Goal: Task Accomplishment & Management: Manage account settings

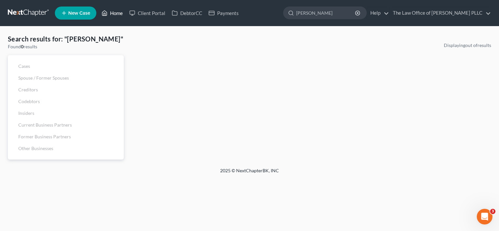
click at [118, 14] on link "Home" at bounding box center [112, 13] width 28 height 12
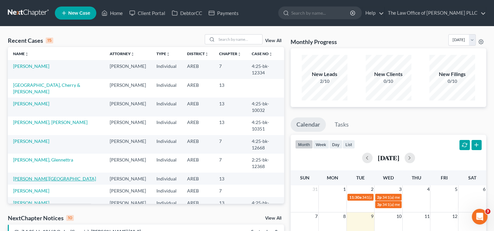
click at [30, 176] on link "[PERSON_NAME][GEOGRAPHIC_DATA]" at bounding box center [54, 179] width 83 height 6
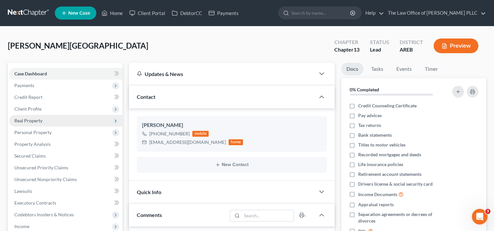
scroll to position [248, 0]
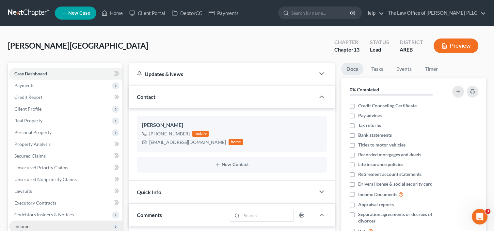
click at [25, 227] on span "Income" at bounding box center [21, 227] width 15 height 6
click at [28, 226] on span "Income" at bounding box center [21, 227] width 15 height 6
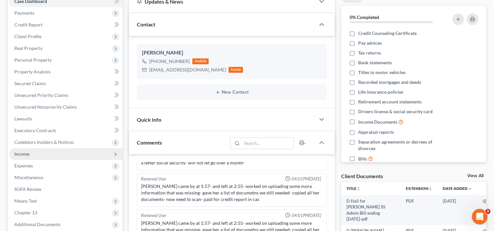
scroll to position [73, 0]
click at [25, 152] on span "Income" at bounding box center [21, 154] width 15 height 6
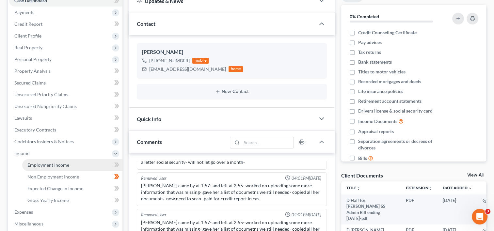
click at [43, 167] on span "Employment Income" at bounding box center [48, 165] width 42 height 6
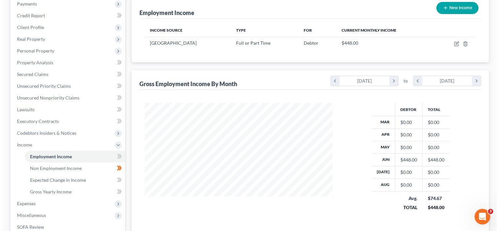
scroll to position [82, 0]
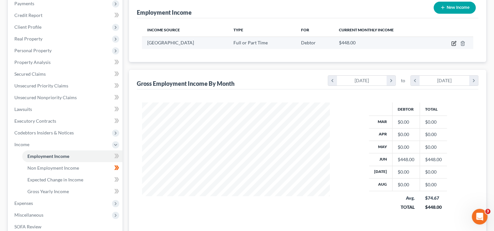
click at [452, 42] on icon "button" at bounding box center [454, 44] width 4 height 4
select select "0"
select select "2"
select select "0"
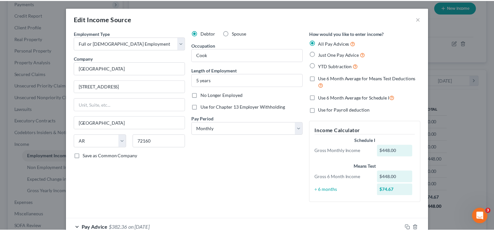
scroll to position [111, 0]
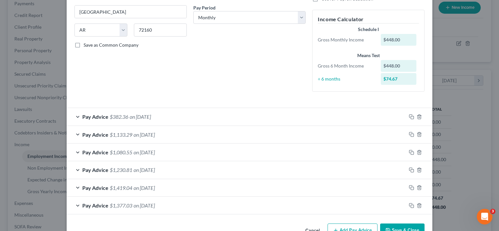
click at [314, 226] on button "Cancel" at bounding box center [312, 230] width 25 height 13
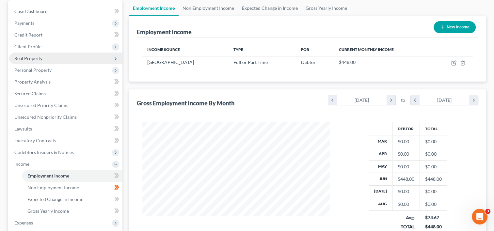
scroll to position [0, 0]
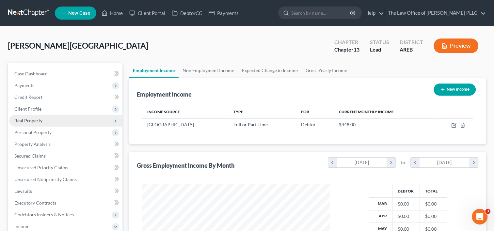
click at [39, 122] on span "Real Property" at bounding box center [28, 121] width 28 height 6
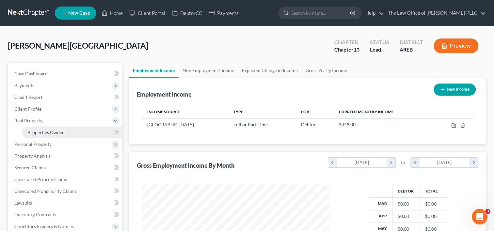
click at [46, 135] on link "Properties Owned" at bounding box center [72, 133] width 100 height 12
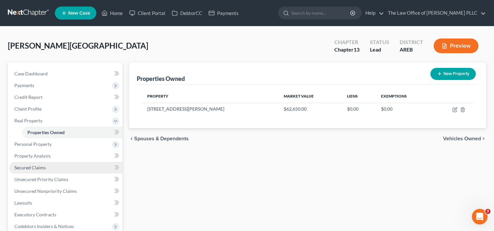
click at [26, 167] on span "Secured Claims" at bounding box center [29, 168] width 31 height 6
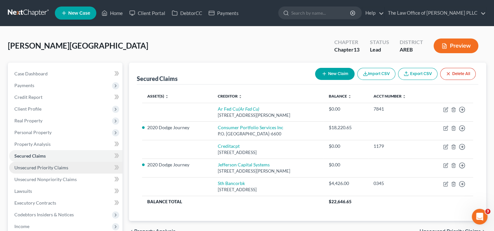
click at [63, 167] on span "Unsecured Priority Claims" at bounding box center [41, 168] width 54 height 6
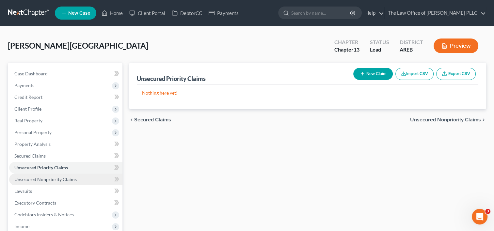
click at [66, 182] on link "Unsecured Nonpriority Claims" at bounding box center [65, 180] width 113 height 12
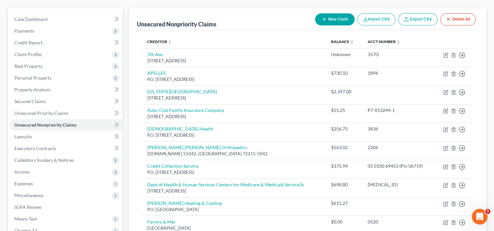
scroll to position [54, 0]
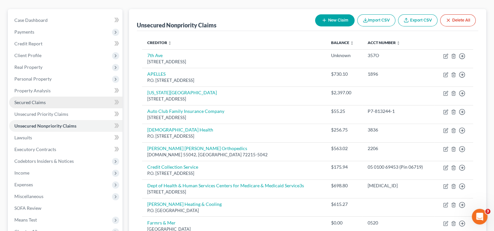
click at [39, 103] on span "Secured Claims" at bounding box center [29, 103] width 31 height 6
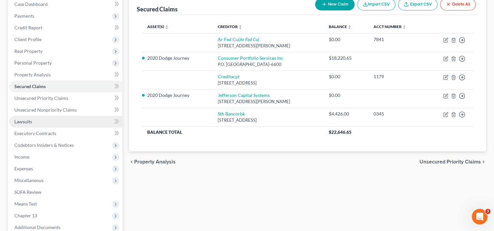
scroll to position [70, 0]
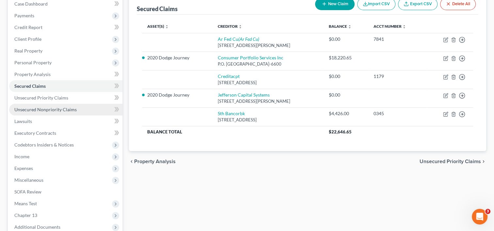
click at [55, 110] on span "Unsecured Nonpriority Claims" at bounding box center [45, 110] width 62 height 6
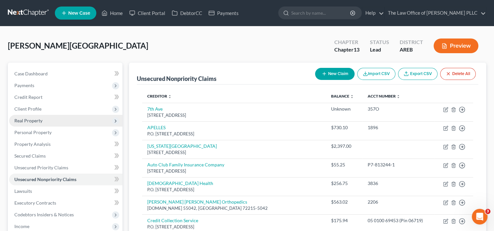
click at [25, 123] on span "Real Property" at bounding box center [28, 121] width 28 height 6
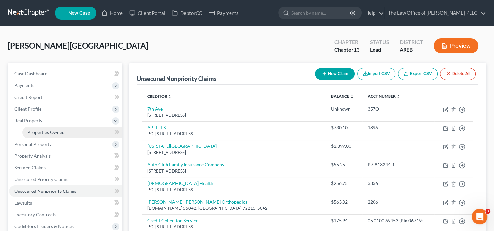
click at [40, 130] on span "Properties Owned" at bounding box center [45, 133] width 37 height 6
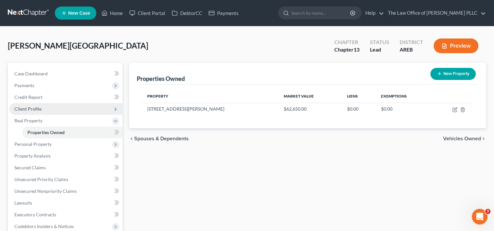
click at [42, 106] on span "Client Profile" at bounding box center [65, 109] width 113 height 12
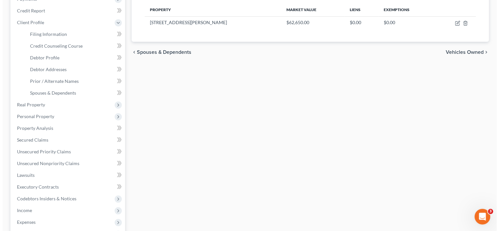
scroll to position [40, 0]
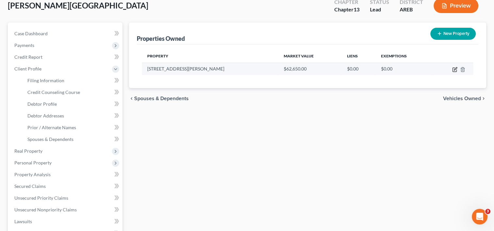
click at [454, 69] on icon "button" at bounding box center [455, 68] width 3 height 3
select select "2"
select select "0"
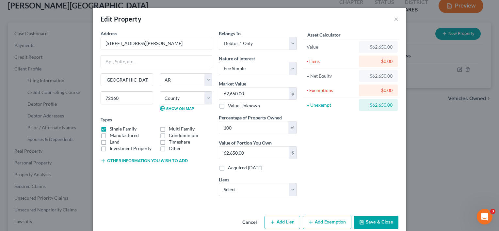
click at [316, 222] on button "Add Exemption" at bounding box center [327, 223] width 49 height 14
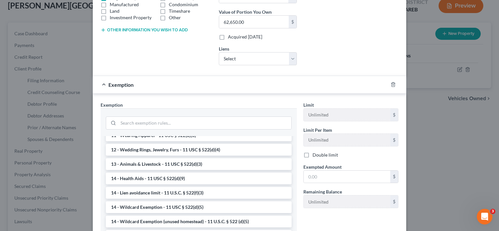
scroll to position [0, 0]
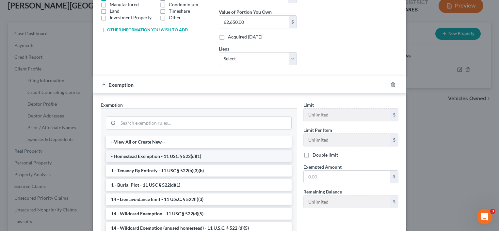
click at [159, 158] on li "- Homestead Exemption - 11 USC § 522(d)(1)" at bounding box center [199, 157] width 186 height 12
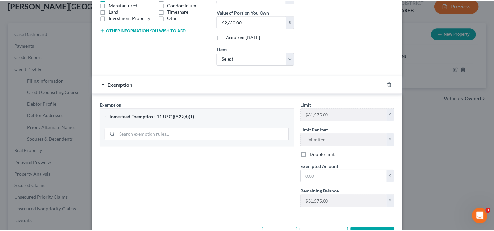
scroll to position [153, 0]
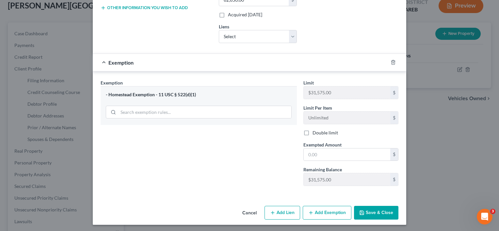
click at [248, 212] on button "Cancel" at bounding box center [249, 213] width 25 height 13
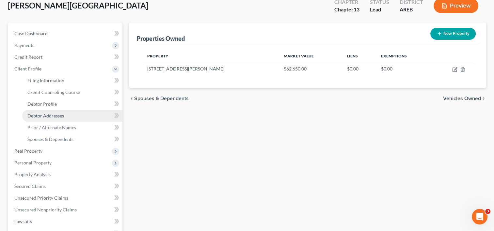
click at [50, 113] on span "Debtor Addresses" at bounding box center [45, 116] width 37 height 6
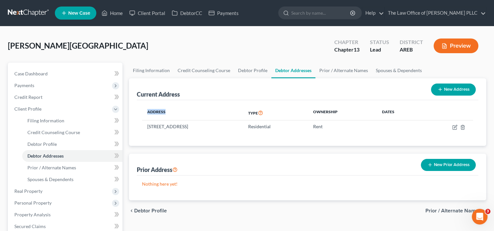
drag, startPoint x: 147, startPoint y: 112, endPoint x: 168, endPoint y: 110, distance: 21.6
click at [168, 110] on th "Address" at bounding box center [192, 112] width 101 height 15
drag, startPoint x: 138, startPoint y: 92, endPoint x: 195, endPoint y: 141, distance: 74.6
click at [195, 141] on div "Current Address New Address Address Type Ownership Dates [STREET_ADDRESS] Resid…" at bounding box center [307, 112] width 357 height 68
click at [178, 144] on div "Address Type Ownership Dates [STREET_ADDRESS] Residential Rent" at bounding box center [308, 123] width 342 height 46
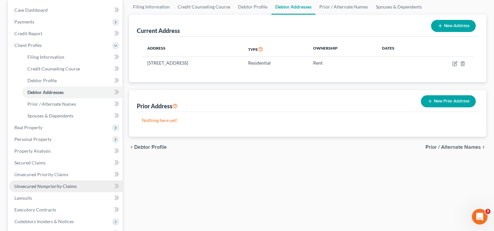
scroll to position [150, 0]
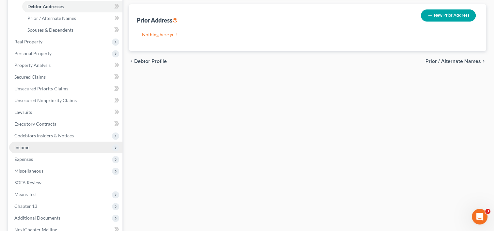
click at [30, 151] on span "Income" at bounding box center [65, 148] width 113 height 12
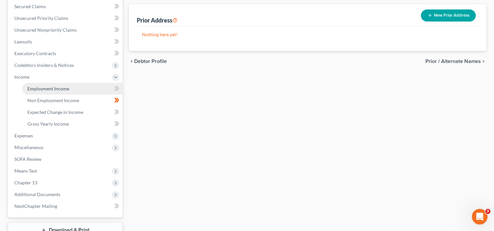
click at [49, 88] on span "Employment Income" at bounding box center [48, 89] width 42 height 6
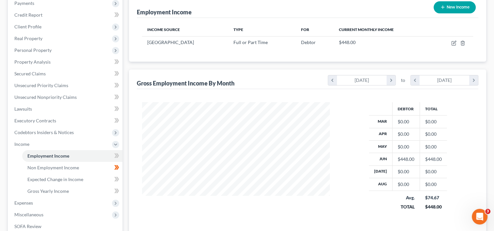
scroll to position [82, 0]
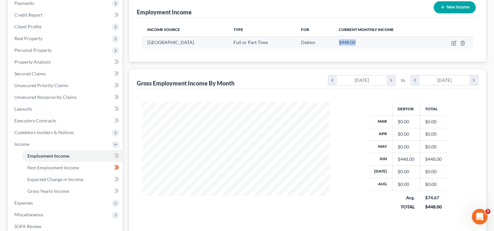
drag, startPoint x: 336, startPoint y: 43, endPoint x: 352, endPoint y: 43, distance: 16.3
click at [352, 43] on div "$448.00" at bounding box center [383, 42] width 88 height 7
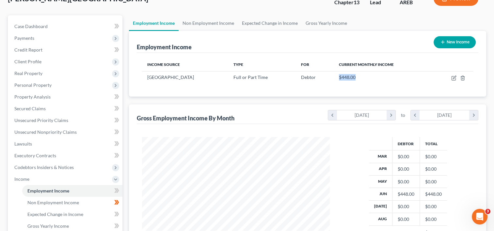
scroll to position [47, 0]
click at [211, 24] on link "Non Employment Income" at bounding box center [208, 24] width 59 height 16
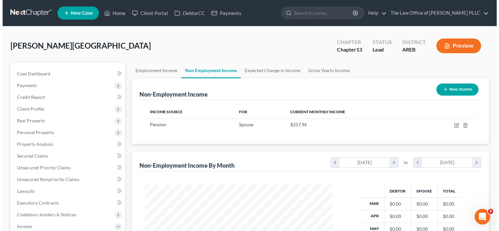
scroll to position [117, 201]
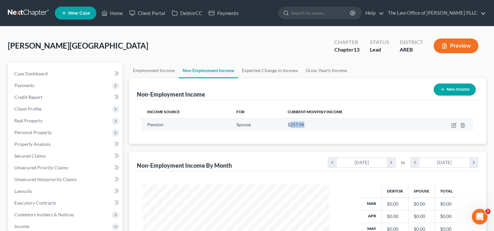
drag, startPoint x: 289, startPoint y: 124, endPoint x: 305, endPoint y: 125, distance: 15.7
click at [305, 125] on div "$257.96" at bounding box center [350, 125] width 124 height 7
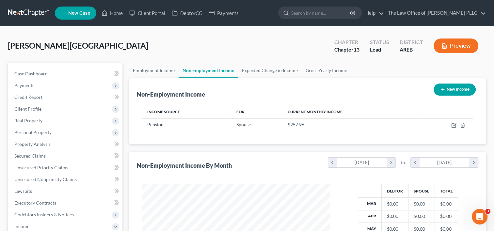
click at [300, 133] on div "Income Source For Current Monthly Income Pension Spouse $257.96 Sorting..." at bounding box center [308, 122] width 342 height 44
click at [453, 126] on icon "button" at bounding box center [453, 125] width 5 height 5
select select "2"
select select "0"
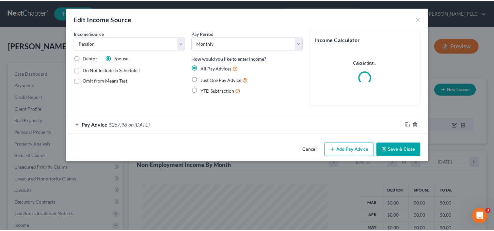
scroll to position [117, 203]
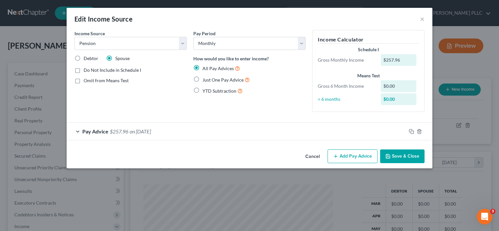
click at [84, 57] on label "Debtor" at bounding box center [91, 58] width 15 height 7
click at [86, 57] on input "Debtor" at bounding box center [88, 57] width 4 height 4
radio input "true"
click at [394, 157] on button "Save & Close" at bounding box center [402, 157] width 44 height 14
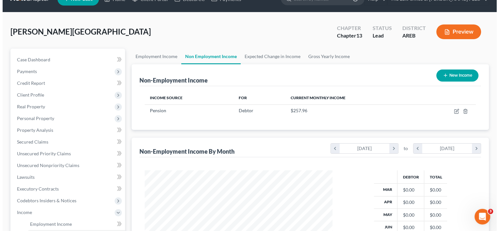
scroll to position [14, 0]
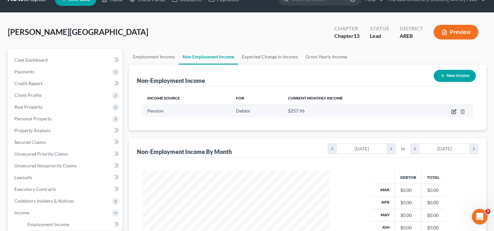
click at [452, 112] on icon "button" at bounding box center [454, 112] width 4 height 4
select select "2"
select select "0"
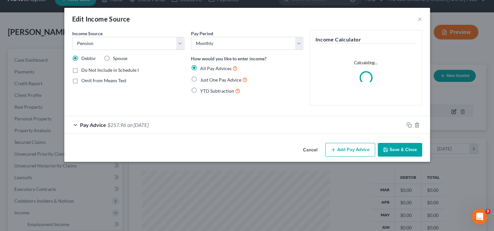
scroll to position [117, 203]
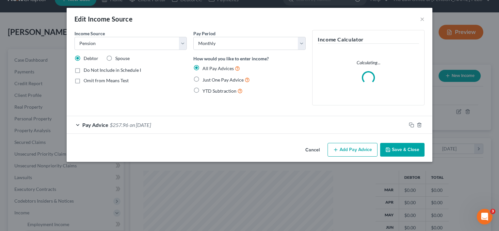
click at [203, 79] on label "Just One Pay Advice" at bounding box center [226, 80] width 47 height 8
click at [205, 79] on input "Just One Pay Advice" at bounding box center [207, 78] width 4 height 4
radio input "true"
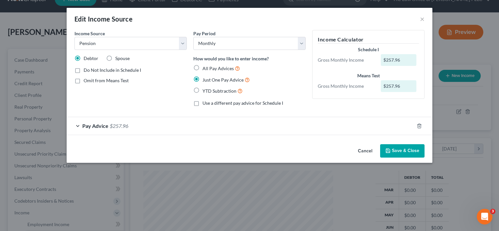
click at [203, 71] on label "All Pay Advices" at bounding box center [222, 69] width 38 height 8
click at [205, 69] on input "All Pay Advices" at bounding box center [207, 67] width 4 height 4
radio input "true"
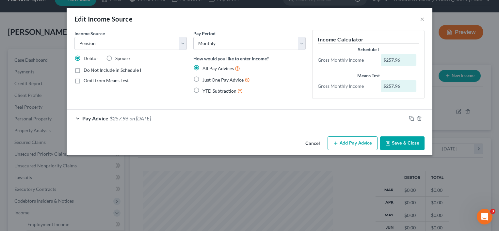
click at [400, 138] on button "Save & Close" at bounding box center [402, 144] width 44 height 14
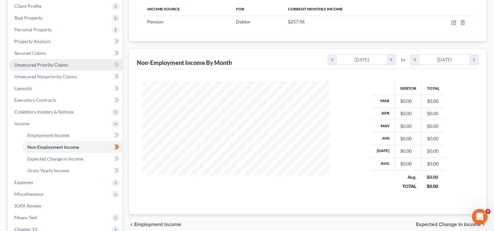
scroll to position [109, 0]
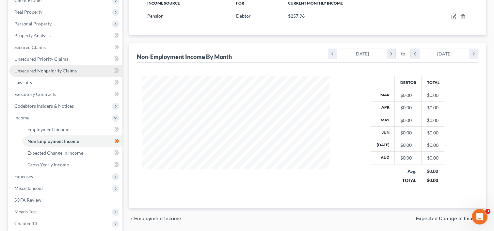
click at [50, 71] on span "Unsecured Nonpriority Claims" at bounding box center [45, 71] width 62 height 6
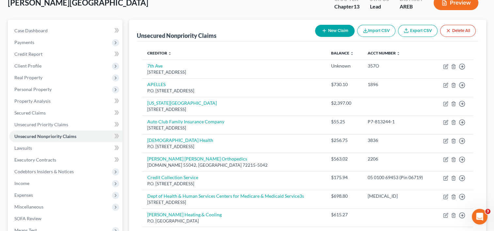
scroll to position [110, 0]
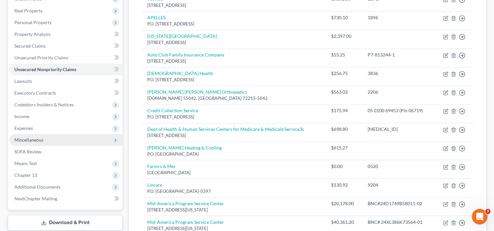
click at [36, 139] on span "Miscellaneous" at bounding box center [28, 140] width 29 height 6
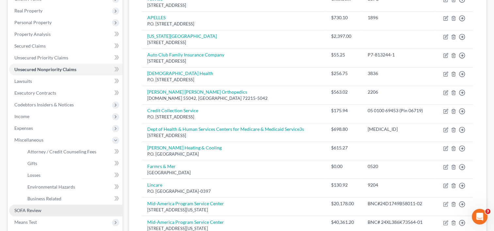
scroll to position [170, 0]
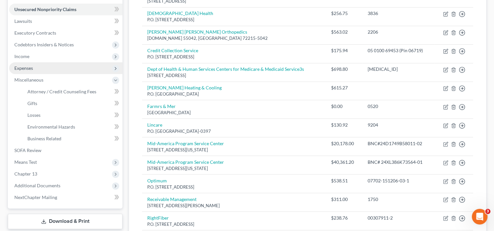
click at [36, 72] on span "Expenses" at bounding box center [65, 68] width 113 height 12
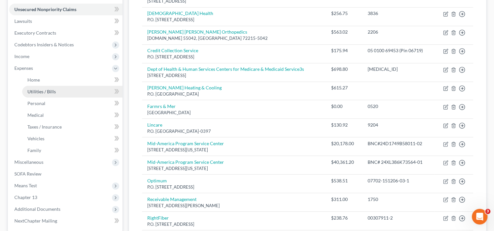
click at [41, 92] on span "Utilities / Bills" at bounding box center [41, 92] width 28 height 6
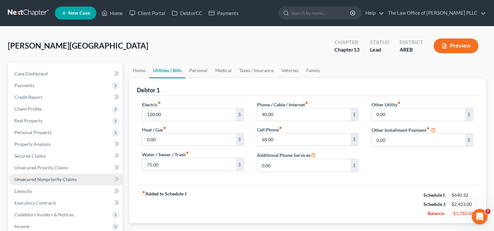
scroll to position [38, 0]
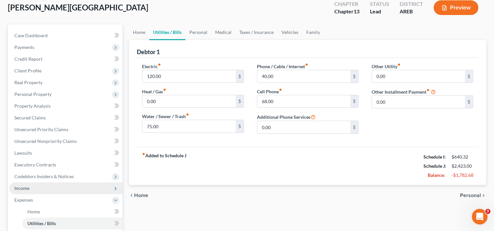
click at [21, 187] on span "Income" at bounding box center [21, 189] width 15 height 6
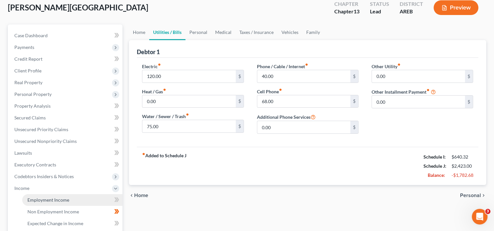
click at [54, 201] on span "Employment Income" at bounding box center [48, 200] width 42 height 6
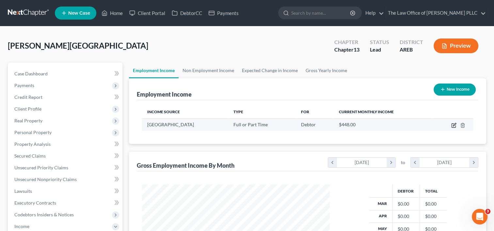
click at [453, 126] on icon "button" at bounding box center [453, 125] width 5 height 5
select select "0"
select select "2"
select select "0"
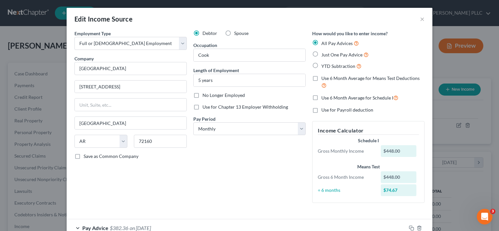
scroll to position [120, 0]
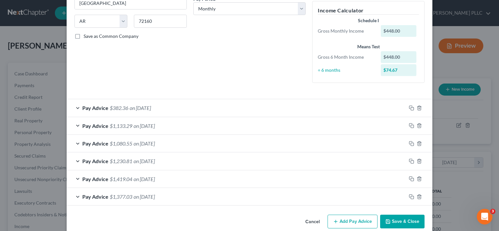
click at [78, 161] on div "Pay Advice $1,230.81 on [DATE]" at bounding box center [237, 161] width 340 height 17
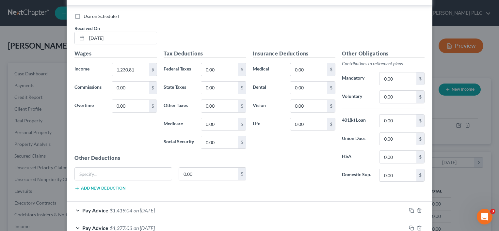
scroll to position [326, 0]
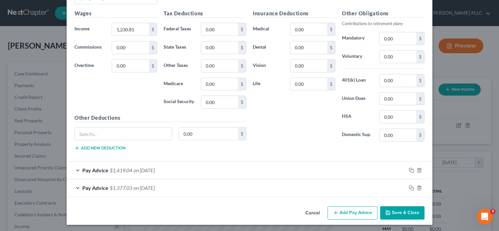
click at [76, 167] on div "Pay Advice $1,419.04 on [DATE]" at bounding box center [237, 170] width 340 height 17
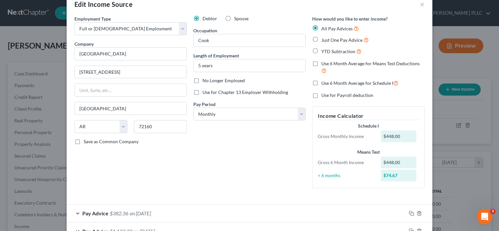
scroll to position [0, 0]
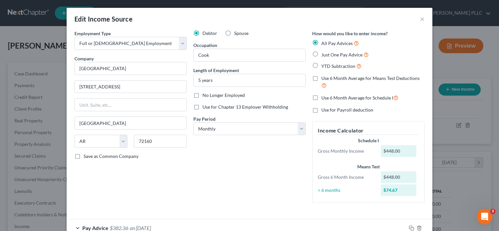
click at [203, 108] on label "Use for Chapter 13 Employer Withholding" at bounding box center [246, 107] width 86 height 7
click at [205, 108] on input "Use for Chapter 13 Employer Withholding" at bounding box center [207, 106] width 4 height 4
checkbox input "true"
click at [155, 158] on input "text" at bounding box center [131, 160] width 112 height 12
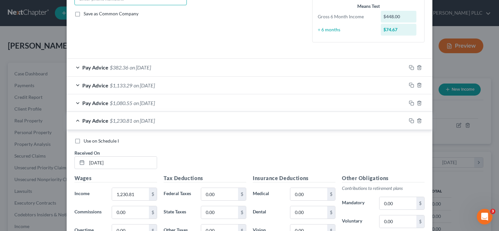
scroll to position [161, 0]
click at [151, 67] on span "on [DATE]" at bounding box center [140, 67] width 21 height 6
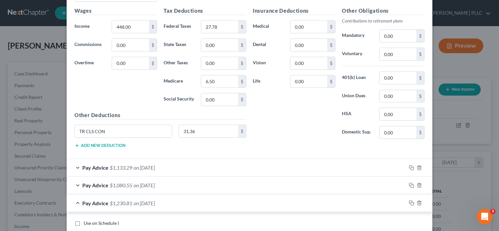
scroll to position [306, 0]
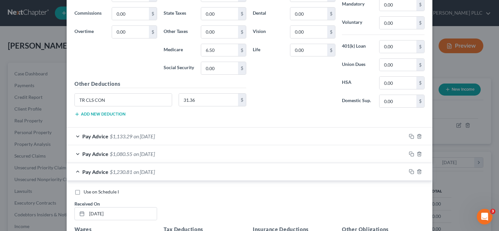
click at [134, 134] on span "on [DATE]" at bounding box center [144, 136] width 21 height 6
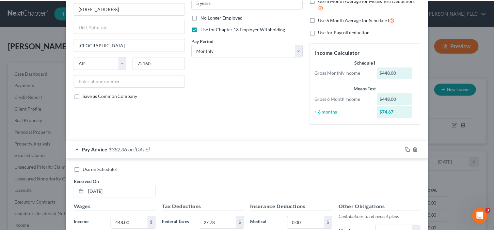
scroll to position [0, 0]
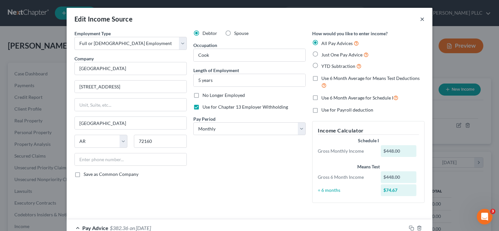
click at [420, 18] on button "×" at bounding box center [422, 19] width 5 height 8
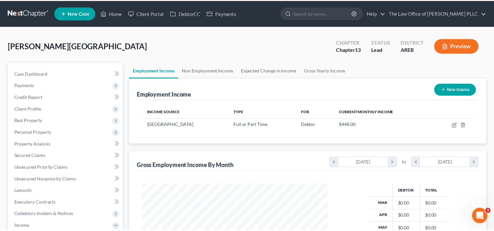
scroll to position [326500, 326415]
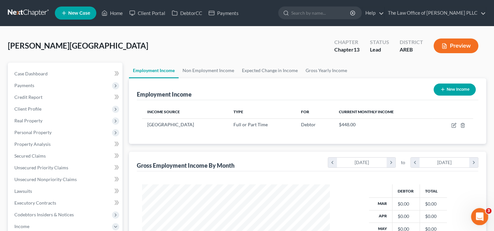
click at [482, 210] on div "Open Intercom Messenger" at bounding box center [479, 216] width 22 height 22
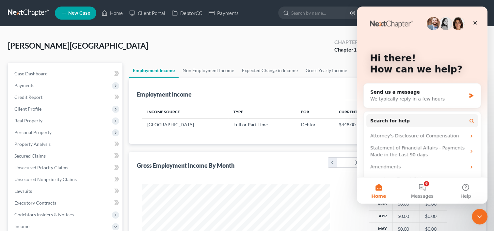
scroll to position [14, 0]
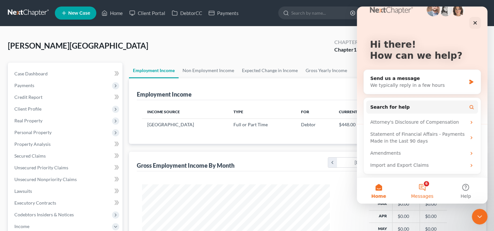
click at [422, 186] on button "6 Messages" at bounding box center [421, 191] width 43 height 26
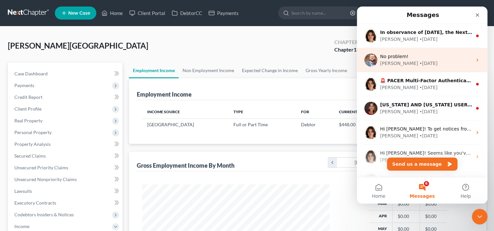
click at [428, 62] on div "[PERSON_NAME] • [DATE]" at bounding box center [426, 63] width 92 height 7
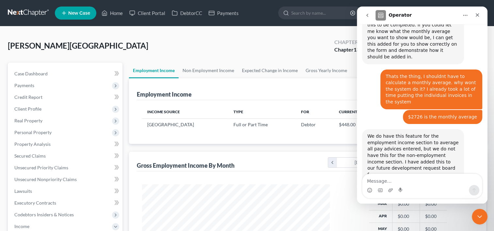
scroll to position [600, 0]
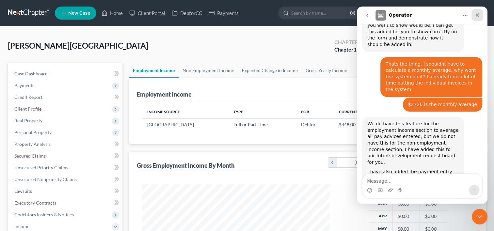
click at [479, 17] on icon "Close" at bounding box center [477, 14] width 5 height 5
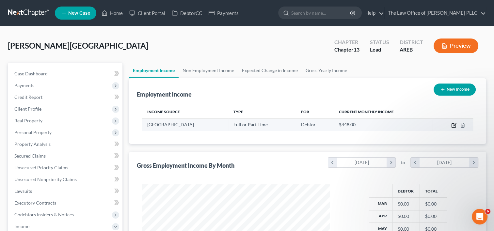
click at [453, 125] on icon "button" at bounding box center [453, 125] width 5 height 5
select select "0"
select select "2"
select select "0"
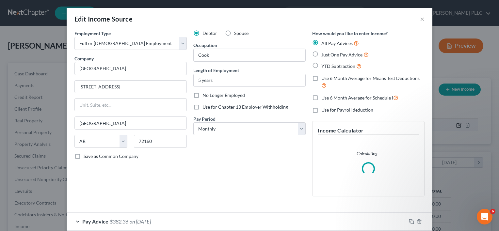
scroll to position [117, 203]
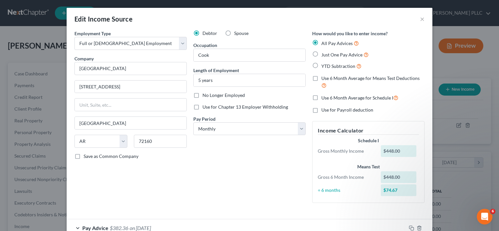
click at [321, 78] on label "Use 6 Month Average for Means Test Deductions" at bounding box center [372, 82] width 103 height 14
click at [324, 78] on input "Use 6 Month Average for Means Test Deductions" at bounding box center [326, 77] width 4 height 4
checkbox input "true"
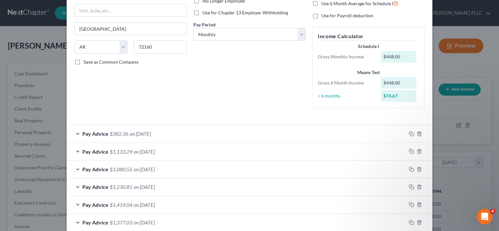
scroll to position [130, 0]
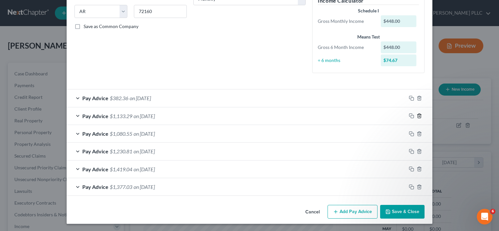
click at [417, 116] on icon "button" at bounding box center [419, 115] width 5 height 5
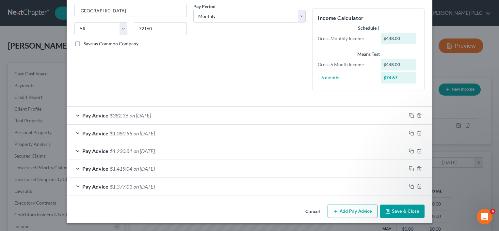
scroll to position [112, 0]
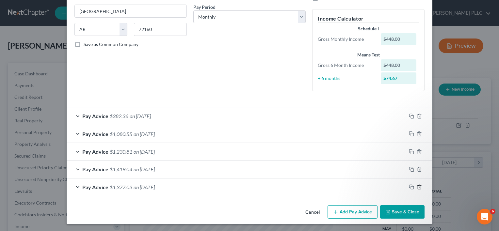
click at [419, 187] on line "button" at bounding box center [419, 187] width 0 height 1
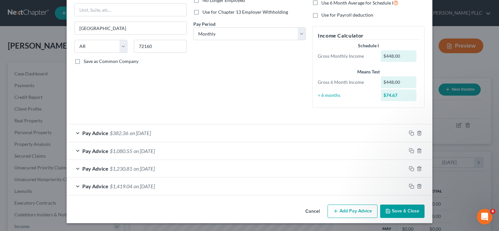
scroll to position [94, 0]
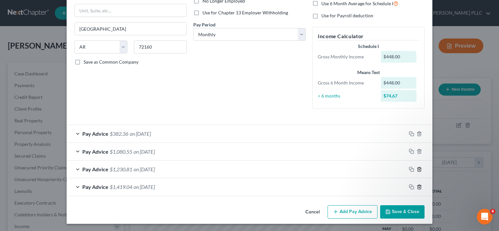
click at [417, 188] on icon "button" at bounding box center [419, 187] width 5 height 5
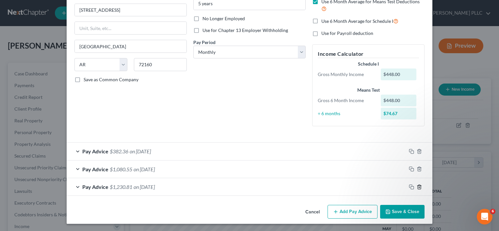
click at [417, 187] on icon "button" at bounding box center [419, 187] width 5 height 5
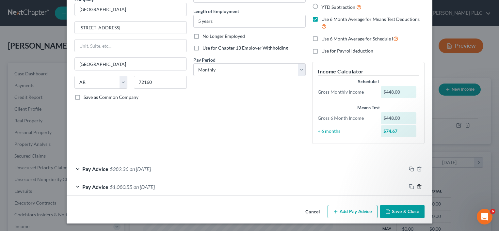
click at [417, 188] on icon "button" at bounding box center [419, 186] width 5 height 5
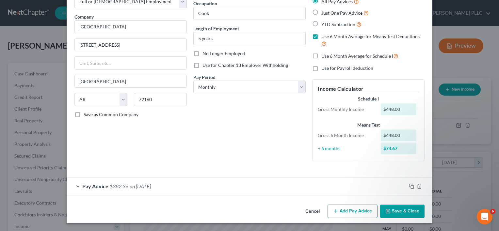
scroll to position [41, 0]
click at [290, 96] on div "Debtor Spouse Occupation Cook Length of Employment 5 years No Longer Employed U…" at bounding box center [249, 78] width 119 height 178
click at [291, 87] on select "Select Monthly Twice Monthly Every Other Week Weekly" at bounding box center [249, 87] width 112 height 13
select select "3"
click at [193, 81] on select "Select Monthly Twice Monthly Every Other Week Weekly" at bounding box center [249, 87] width 112 height 13
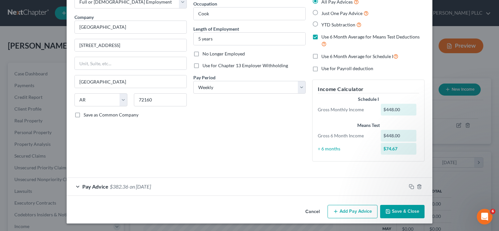
click at [253, 132] on div "Debtor Spouse Occupation Cook Length of Employment 5 years No Longer Employed U…" at bounding box center [249, 78] width 119 height 178
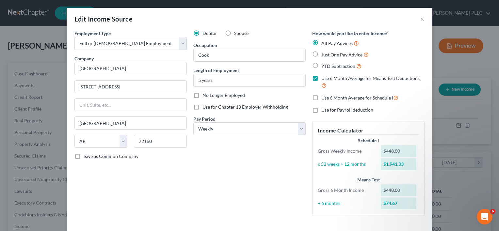
click at [321, 53] on label "Just One Pay Advice" at bounding box center [344, 55] width 47 height 8
click at [324, 53] on input "Just One Pay Advice" at bounding box center [326, 53] width 4 height 4
radio input "true"
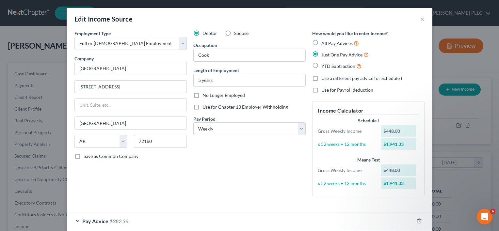
scroll to position [34, 0]
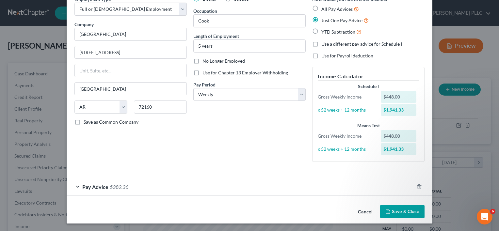
click at [162, 189] on div "Pay Advice $382.36" at bounding box center [241, 186] width 348 height 17
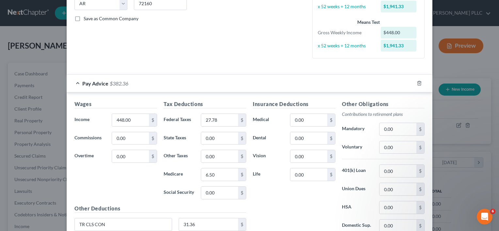
scroll to position [193, 0]
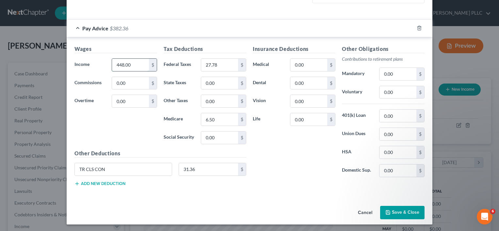
click at [136, 69] on input "448.00" at bounding box center [130, 65] width 37 height 12
type input "1,200"
click at [313, 154] on div "Insurance Deductions Medical 0.00 $ Dental 0.00 $ Vision 0.00 $ Life 0.00 $" at bounding box center [294, 114] width 89 height 138
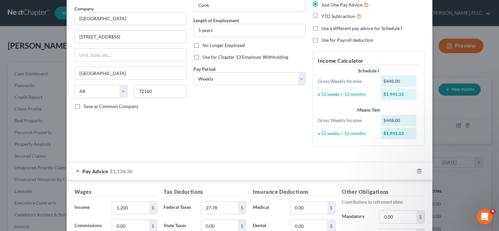
scroll to position [50, 0]
click at [300, 77] on select "Select Monthly Twice Monthly Every Other Week Weekly" at bounding box center [249, 79] width 112 height 13
select select "0"
click at [193, 73] on select "Select Monthly Twice Monthly Every Other Week Weekly" at bounding box center [249, 79] width 112 height 13
click at [253, 120] on div "Debtor Spouse Occupation Cook Length of Employment 5 years No Longer Employed U…" at bounding box center [249, 65] width 119 height 171
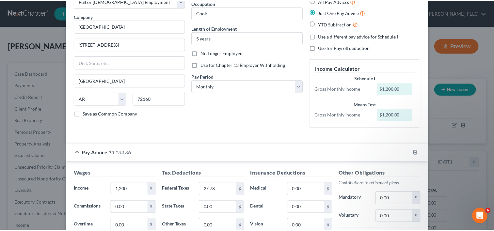
scroll to position [167, 0]
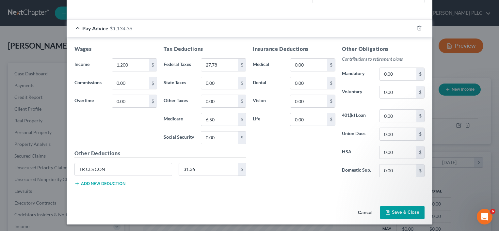
click at [401, 206] on button "Save & Close" at bounding box center [402, 213] width 44 height 14
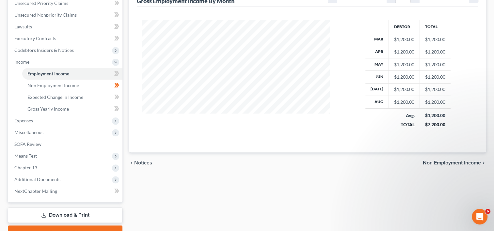
scroll to position [165, 0]
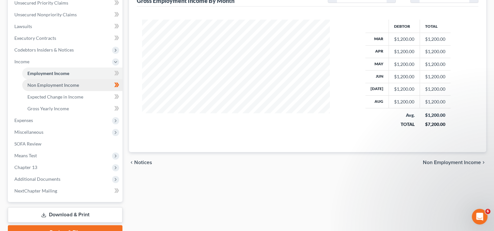
click at [50, 87] on span "Non Employment Income" at bounding box center [53, 85] width 52 height 6
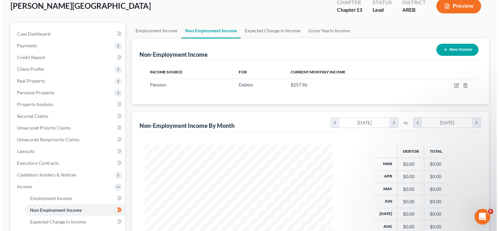
scroll to position [35, 0]
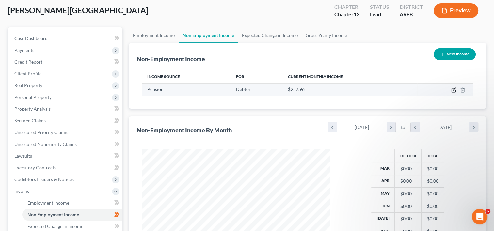
click at [452, 90] on icon "button" at bounding box center [453, 90] width 5 height 5
select select "2"
select select "0"
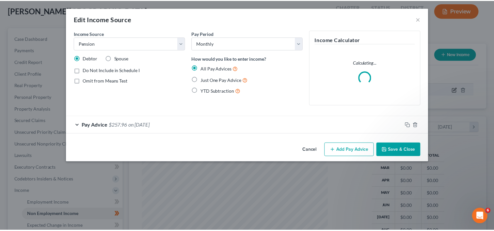
scroll to position [117, 203]
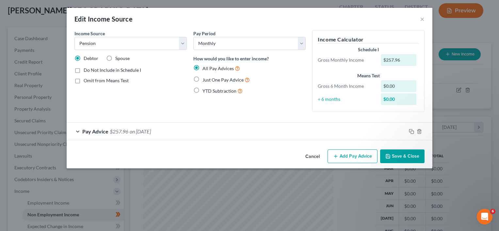
click at [203, 78] on label "Just One Pay Advice" at bounding box center [226, 80] width 47 height 8
click at [205, 78] on input "Just One Pay Advice" at bounding box center [207, 78] width 4 height 4
radio input "true"
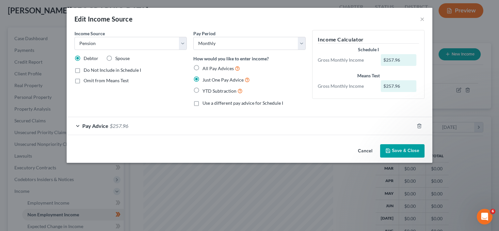
click at [405, 149] on button "Save & Close" at bounding box center [402, 151] width 44 height 14
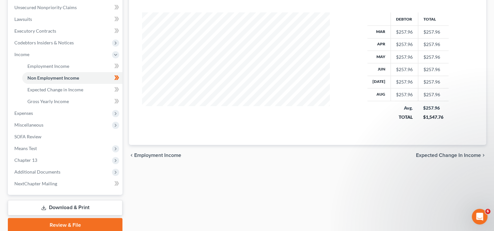
scroll to position [179, 0]
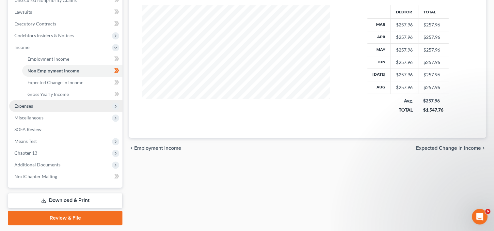
click at [52, 109] on span "Expenses" at bounding box center [65, 106] width 113 height 12
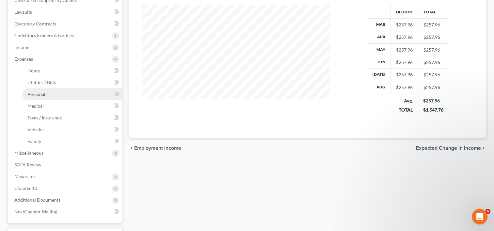
click at [54, 91] on link "Personal" at bounding box center [72, 95] width 100 height 12
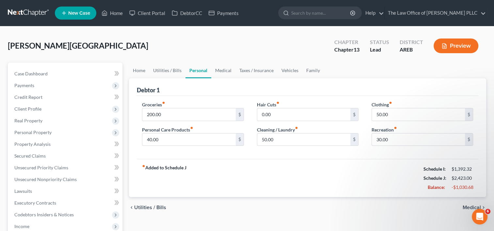
scroll to position [46, 0]
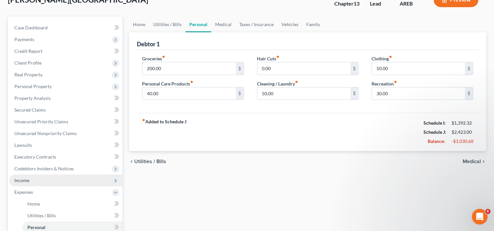
click at [33, 183] on span "Income" at bounding box center [65, 181] width 113 height 12
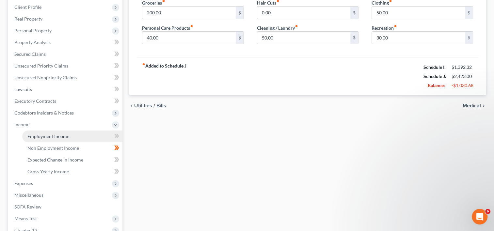
scroll to position [104, 0]
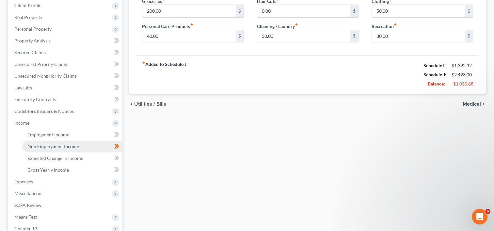
click at [71, 148] on span "Non Employment Income" at bounding box center [53, 147] width 52 height 6
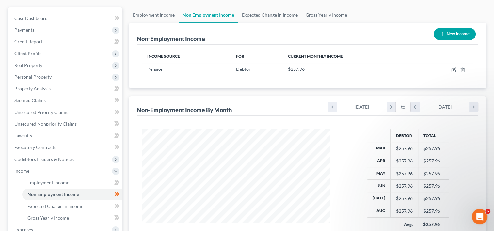
scroll to position [56, 0]
click at [147, 14] on link "Employment Income" at bounding box center [154, 15] width 50 height 16
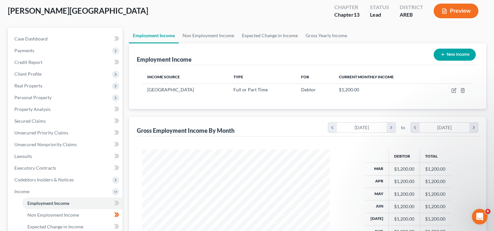
scroll to position [35, 0]
click at [209, 37] on link "Non Employment Income" at bounding box center [208, 36] width 59 height 16
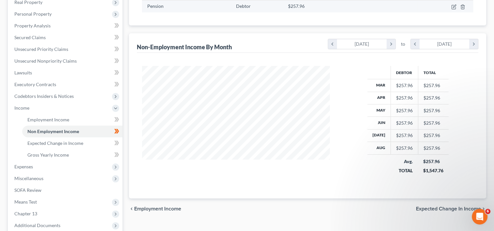
scroll to position [119, 0]
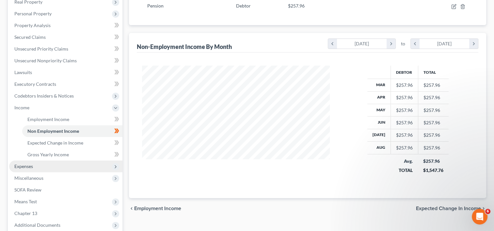
click at [42, 162] on span "Expenses" at bounding box center [65, 167] width 113 height 12
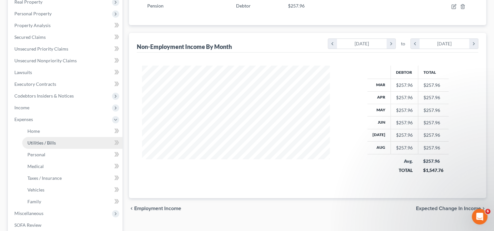
click at [52, 142] on span "Utilities / Bills" at bounding box center [41, 143] width 28 height 6
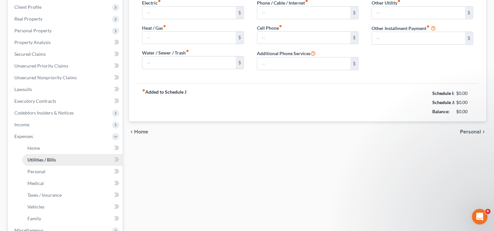
type input "120.00"
type input "0.00"
type input "75.00"
type input "40.00"
type input "68.00"
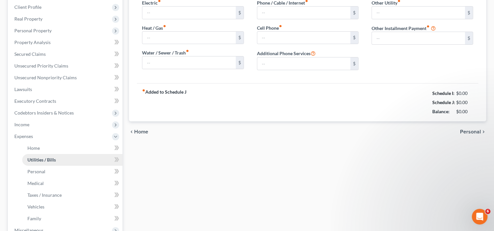
type input "0.00"
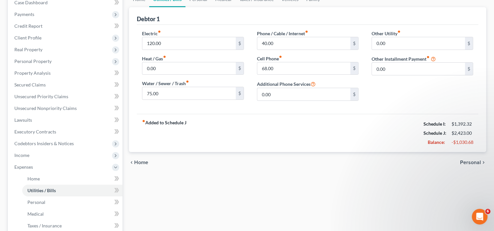
scroll to position [71, 0]
click at [139, 163] on span "Home" at bounding box center [141, 162] width 14 height 5
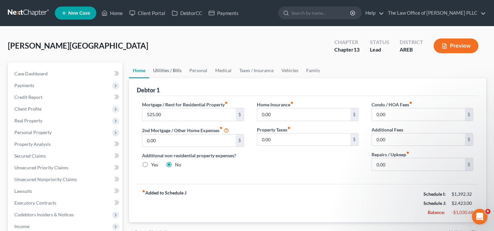
click at [173, 68] on link "Utilities / Bills" at bounding box center [167, 71] width 36 height 16
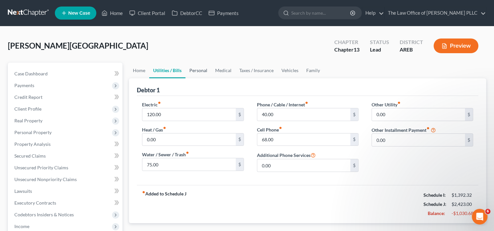
click at [198, 69] on link "Personal" at bounding box center [199, 71] width 26 height 16
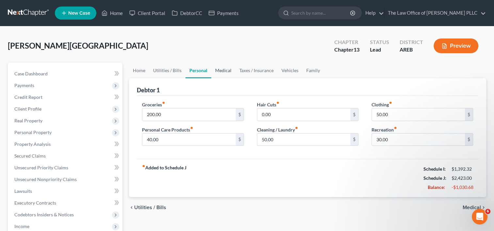
click at [223, 71] on link "Medical" at bounding box center [223, 71] width 24 height 16
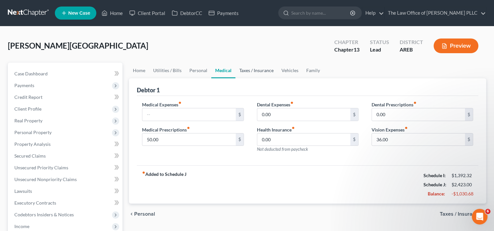
click at [251, 69] on link "Taxes / Insurance" at bounding box center [256, 71] width 42 height 16
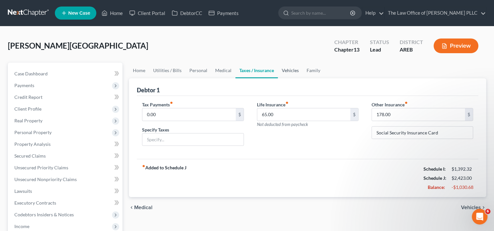
click at [285, 69] on link "Vehicles" at bounding box center [290, 71] width 25 height 16
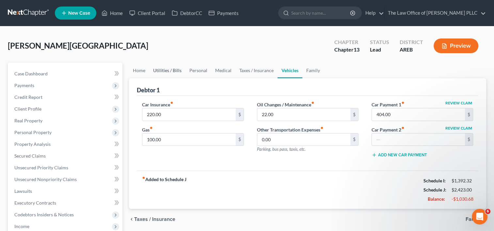
click at [177, 72] on link "Utilities / Bills" at bounding box center [167, 71] width 36 height 16
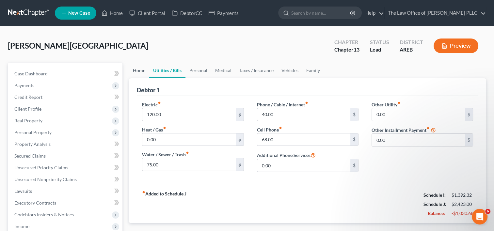
click at [143, 70] on link "Home" at bounding box center [139, 71] width 20 height 16
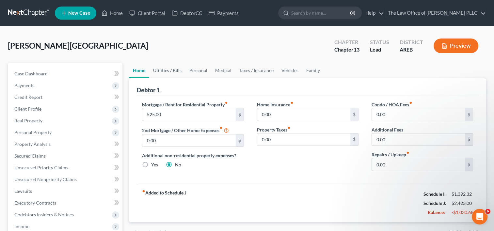
click at [161, 72] on link "Utilities / Bills" at bounding box center [167, 71] width 36 height 16
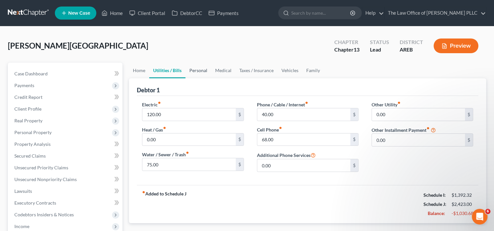
click at [199, 71] on link "Personal" at bounding box center [199, 71] width 26 height 16
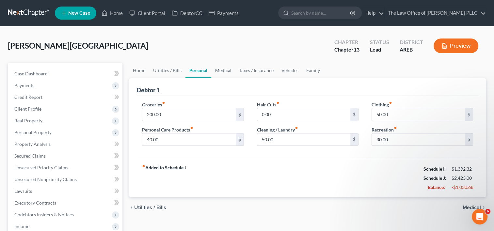
click at [227, 71] on link "Medical" at bounding box center [223, 71] width 24 height 16
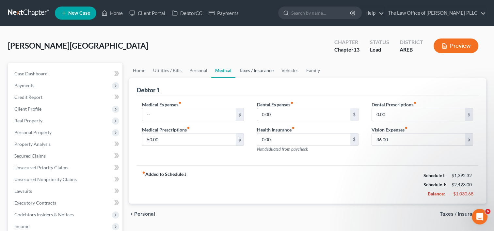
click at [253, 71] on link "Taxes / Insurance" at bounding box center [256, 71] width 42 height 16
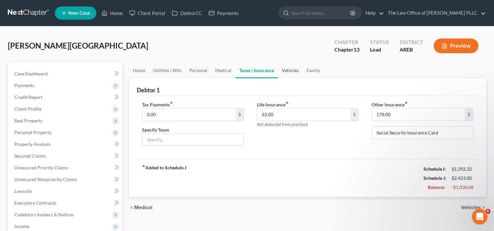
click at [290, 72] on link "Vehicles" at bounding box center [290, 71] width 25 height 16
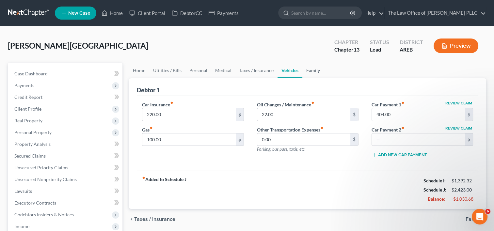
click at [312, 70] on link "Family" at bounding box center [313, 71] width 22 height 16
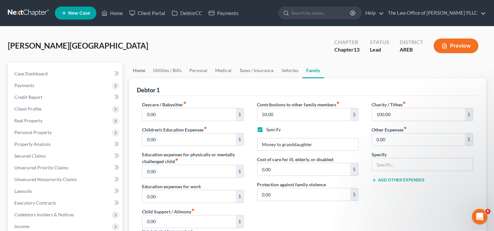
click at [144, 72] on link "Home" at bounding box center [139, 71] width 20 height 16
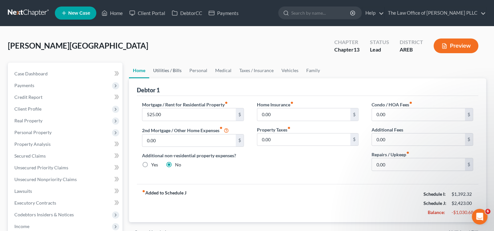
click at [172, 69] on link "Utilities / Bills" at bounding box center [167, 71] width 36 height 16
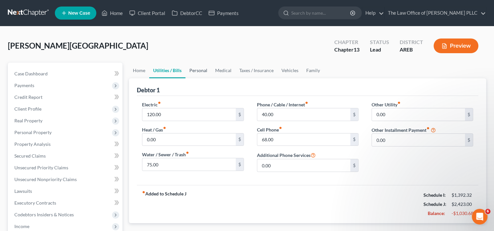
click at [199, 71] on link "Personal" at bounding box center [199, 71] width 26 height 16
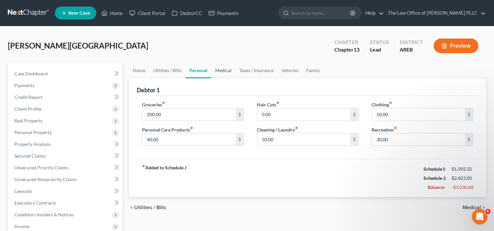
click at [220, 72] on link "Medical" at bounding box center [223, 71] width 24 height 16
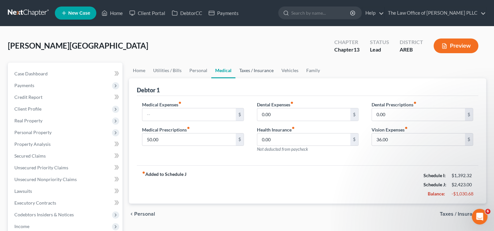
click at [247, 74] on link "Taxes / Insurance" at bounding box center [256, 71] width 42 height 16
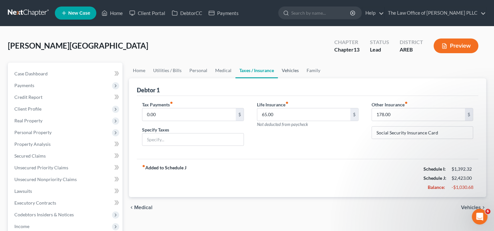
click at [295, 70] on link "Vehicles" at bounding box center [290, 71] width 25 height 16
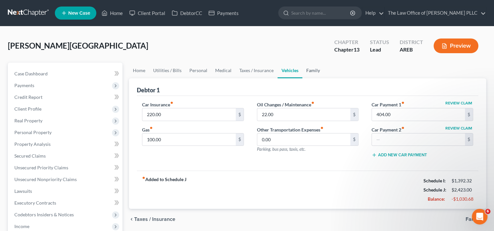
click at [312, 70] on link "Family" at bounding box center [313, 71] width 22 height 16
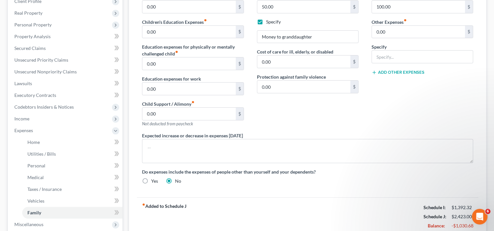
scroll to position [186, 0]
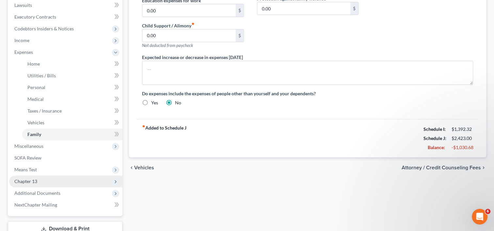
click at [29, 184] on span "Chapter 13" at bounding box center [25, 182] width 23 height 6
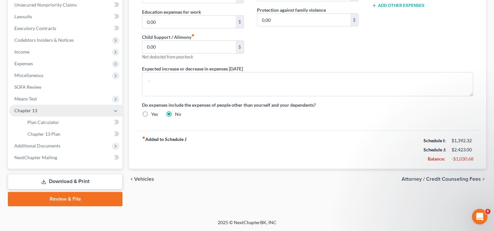
scroll to position [174, 0]
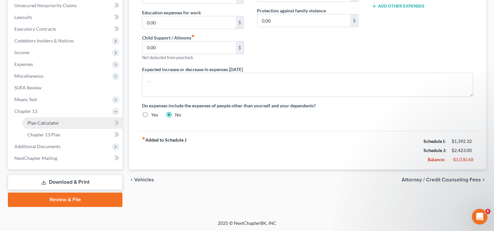
click at [48, 120] on span "Plan Calculator" at bounding box center [43, 123] width 32 height 6
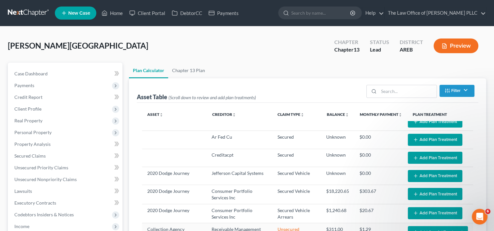
select select "59"
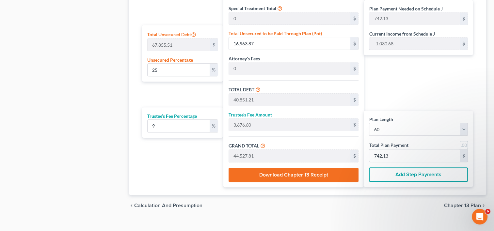
scroll to position [395, 0]
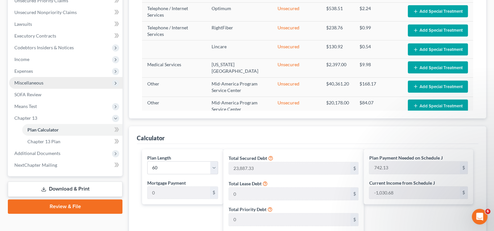
scroll to position [167, 0]
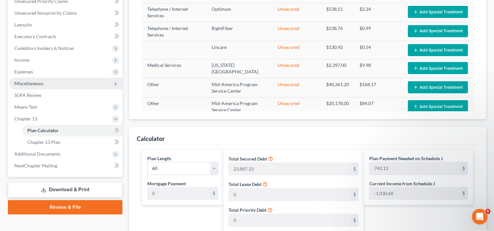
click at [43, 83] on span "Miscellaneous" at bounding box center [65, 84] width 113 height 12
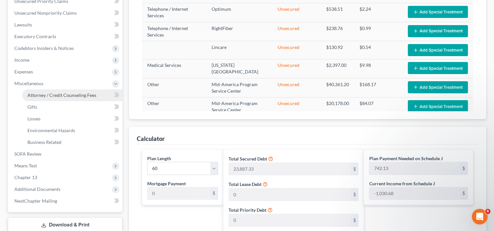
click at [47, 97] on span "Attorney / Credit Counseling Fees" at bounding box center [61, 95] width 69 height 6
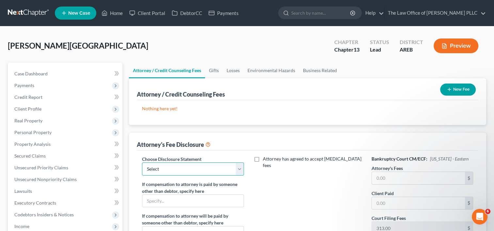
click at [240, 169] on select "Select Chapter 13 - Above Median $4750 Chapter 13 2025 Chapter 13 - Below Media…" at bounding box center [193, 169] width 102 height 13
select select "2"
click at [142, 163] on select "Select Chapter 13 - Above Median $4750 Chapter 13 2025 Chapter 13 - Below Media…" at bounding box center [193, 169] width 102 height 13
click at [414, 176] on input "text" at bounding box center [418, 178] width 93 height 12
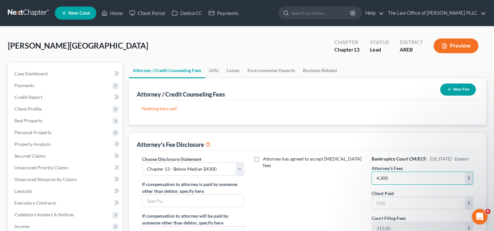
type input "4,300"
click at [276, 207] on div "Attorney has agreed to accept [MEDICAL_DATA] fees" at bounding box center [308, 216] width 115 height 121
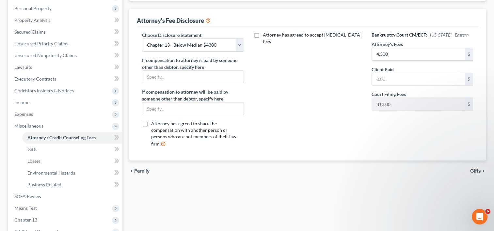
scroll to position [124, 0]
click at [476, 168] on span "Gifts" at bounding box center [475, 170] width 11 height 5
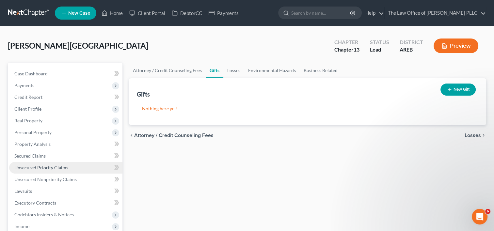
scroll to position [128, 0]
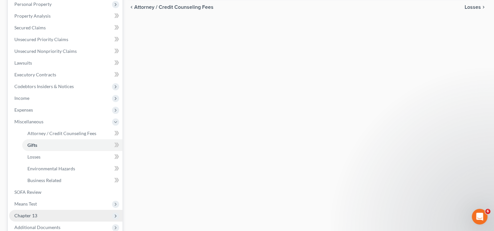
click at [33, 215] on span "Chapter 13" at bounding box center [25, 216] width 23 height 6
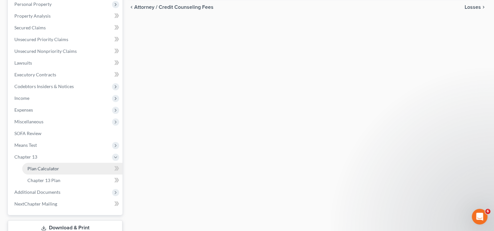
click at [48, 167] on span "Plan Calculator" at bounding box center [43, 169] width 32 height 6
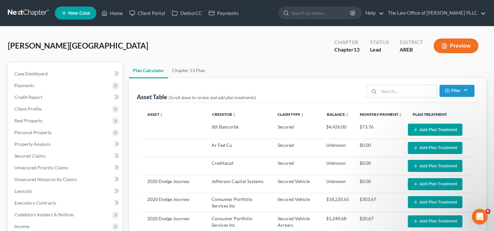
select select "59"
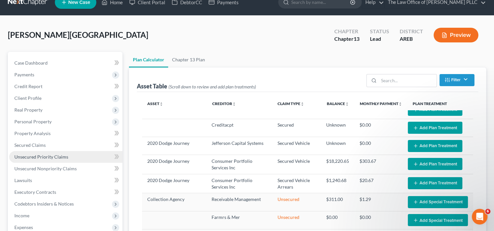
scroll to position [10, 0]
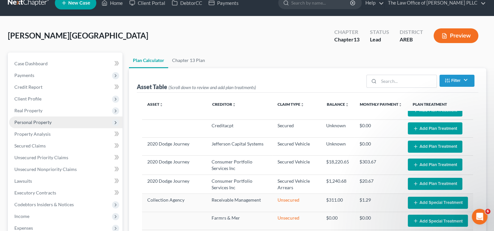
click at [38, 122] on span "Personal Property" at bounding box center [32, 123] width 37 height 6
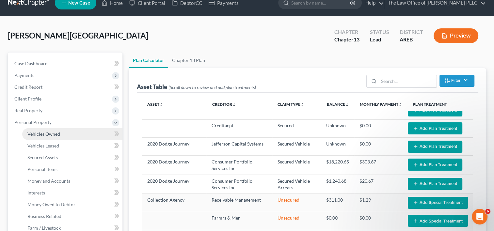
click at [45, 133] on span "Vehicles Owned" at bounding box center [43, 134] width 33 height 6
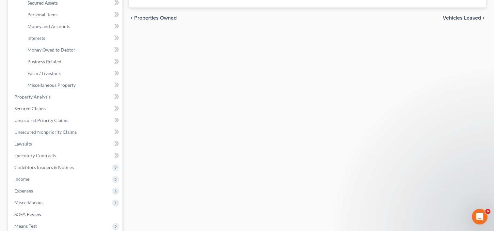
scroll to position [165, 0]
click at [42, 108] on span "Secured Claims" at bounding box center [29, 108] width 31 height 6
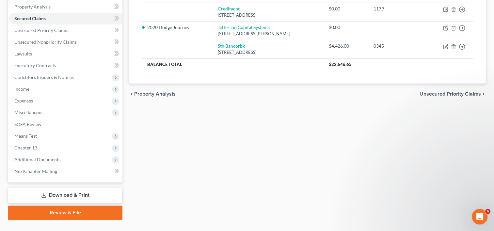
scroll to position [151, 0]
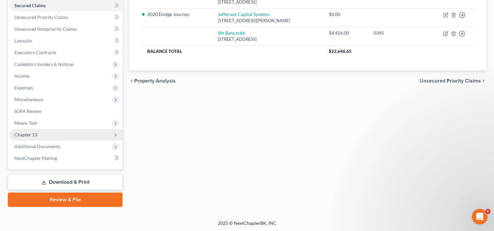
click at [33, 138] on span "Chapter 13" at bounding box center [65, 135] width 113 height 12
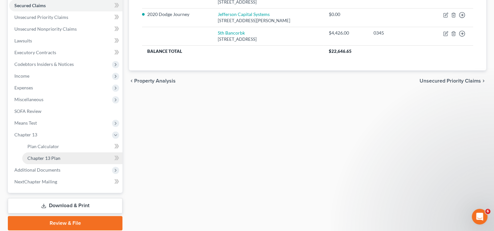
click at [52, 157] on span "Chapter 13 Plan" at bounding box center [43, 158] width 33 height 6
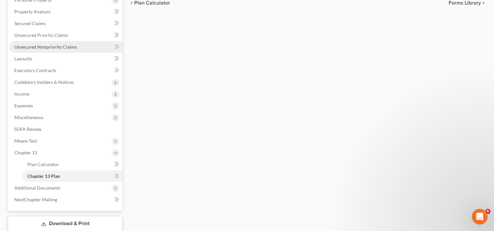
scroll to position [142, 0]
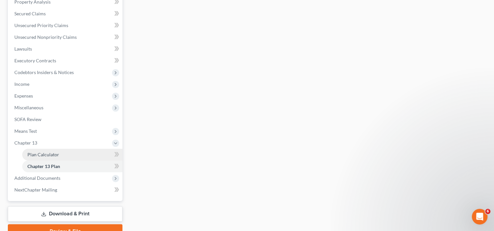
click at [47, 154] on span "Plan Calculator" at bounding box center [43, 155] width 32 height 6
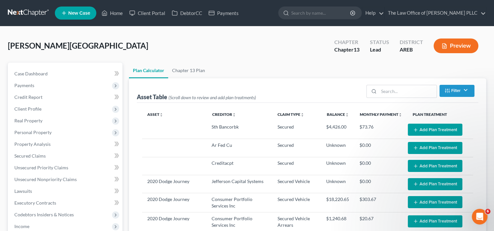
scroll to position [142, 0]
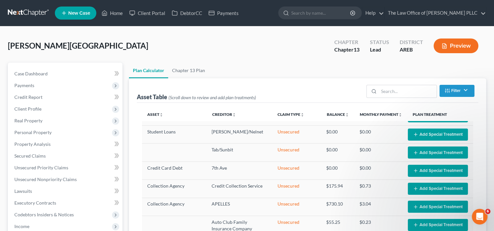
select select "59"
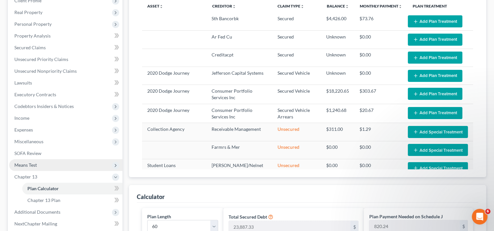
scroll to position [219, 0]
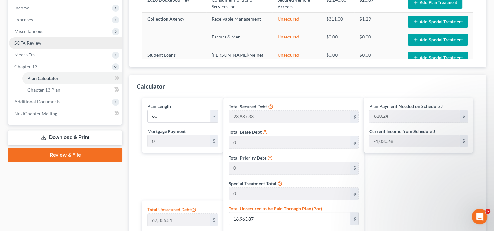
click at [37, 41] on span "SOFA Review" at bounding box center [27, 43] width 27 height 6
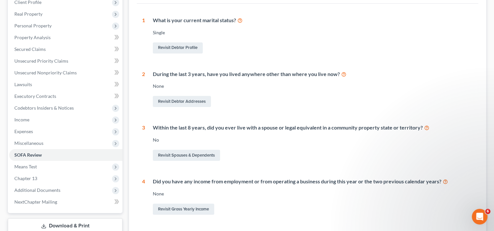
scroll to position [107, 0]
click at [35, 165] on span "Means Test" at bounding box center [25, 166] width 23 height 6
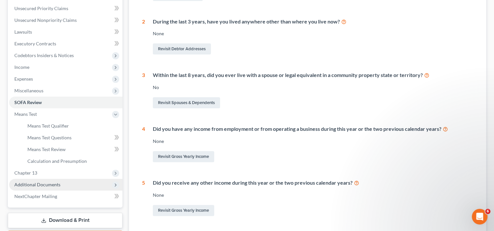
scroll to position [160, 0]
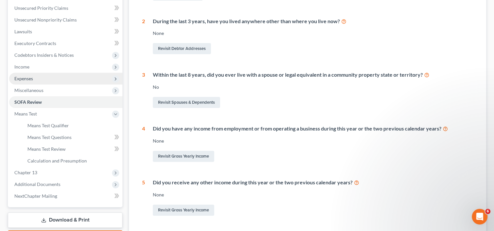
click at [32, 78] on span "Expenses" at bounding box center [23, 79] width 19 height 6
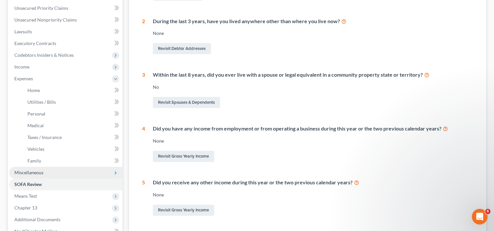
click at [38, 173] on span "Miscellaneous" at bounding box center [28, 173] width 29 height 6
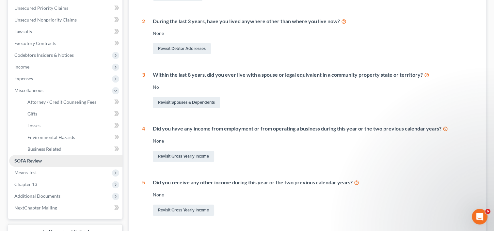
click at [42, 159] on span "SOFA Review" at bounding box center [27, 161] width 27 height 6
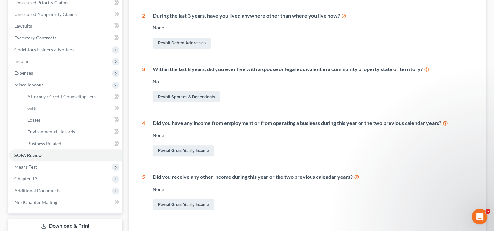
scroll to position [214, 0]
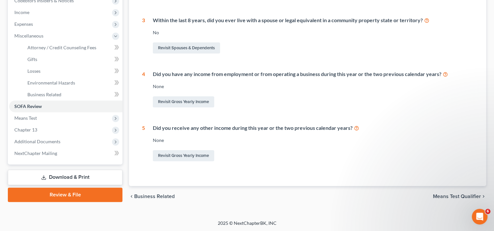
click at [458, 194] on span "Means Test Qualifier" at bounding box center [457, 196] width 48 height 5
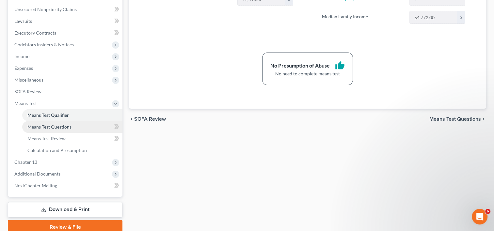
scroll to position [172, 0]
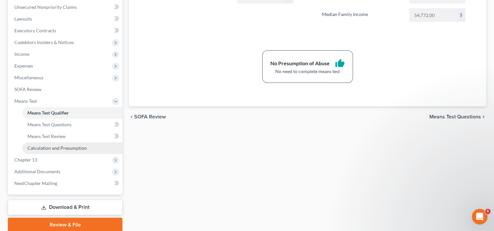
click at [50, 148] on span "Calculation and Presumption" at bounding box center [56, 148] width 59 height 6
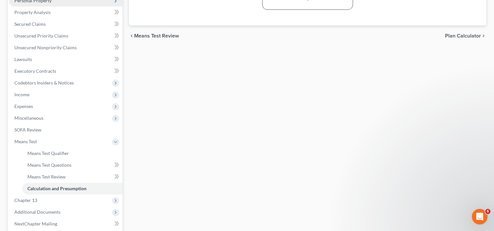
scroll to position [136, 0]
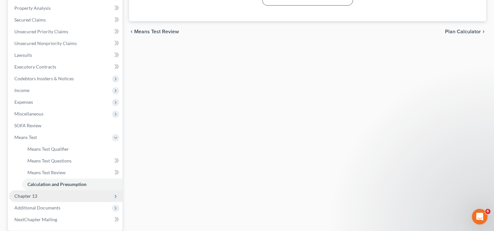
click at [34, 198] on span "Chapter 13" at bounding box center [25, 196] width 23 height 6
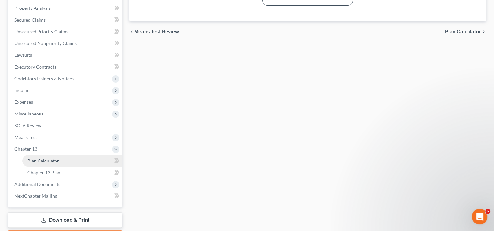
click at [41, 160] on span "Plan Calculator" at bounding box center [43, 161] width 32 height 6
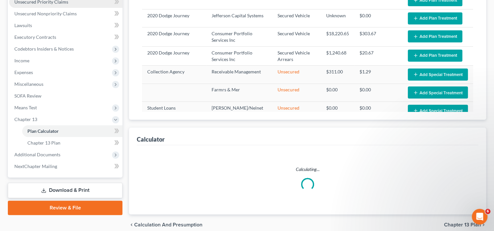
select select "59"
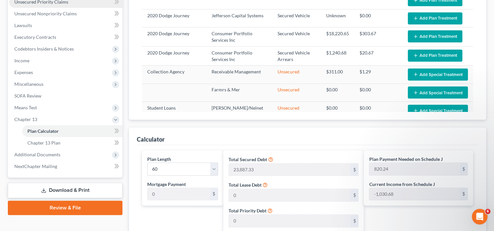
scroll to position [166, 0]
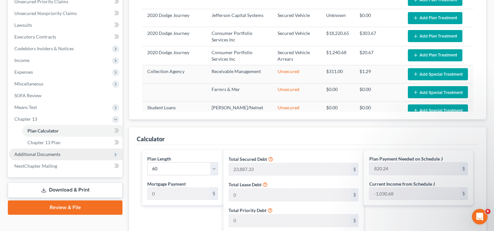
click at [47, 154] on span "Additional Documents" at bounding box center [37, 155] width 46 height 6
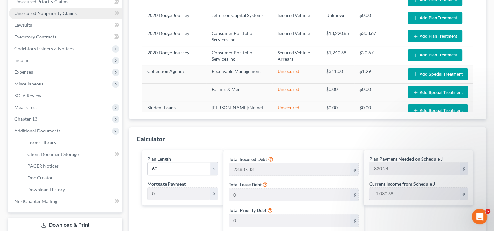
click at [47, 16] on link "Unsecured Nonpriority Claims" at bounding box center [65, 14] width 113 height 12
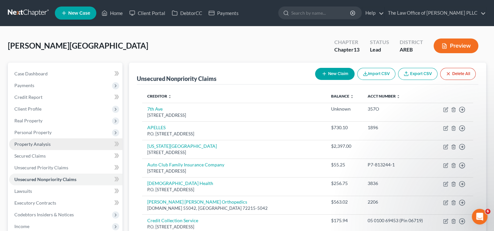
click at [44, 145] on span "Property Analysis" at bounding box center [32, 144] width 36 height 6
